Goal: Information Seeking & Learning: Learn about a topic

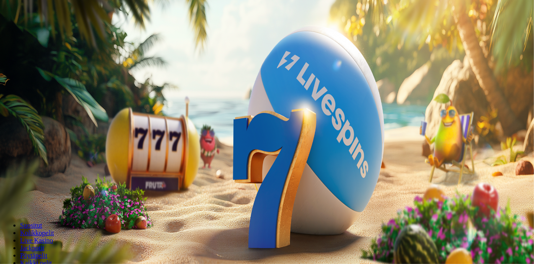
click at [48, 64] on span "Tarjoukset" at bounding box center [34, 60] width 28 height 7
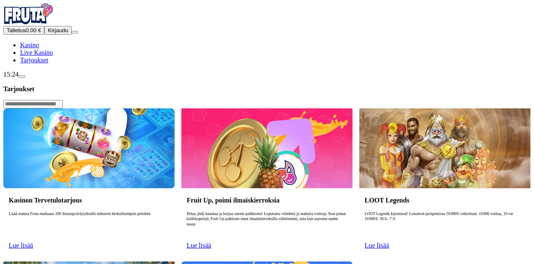
click at [33, 242] on span "Lue lisää" at bounding box center [21, 245] width 24 height 7
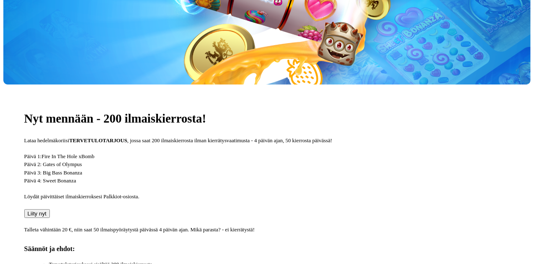
scroll to position [530, 0]
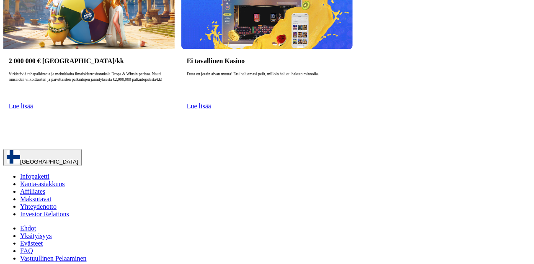
scroll to position [295, 0]
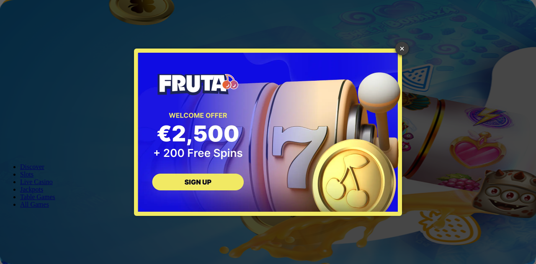
click at [405, 45] on link "×" at bounding box center [402, 48] width 13 height 13
